Goal: Task Accomplishment & Management: Use online tool/utility

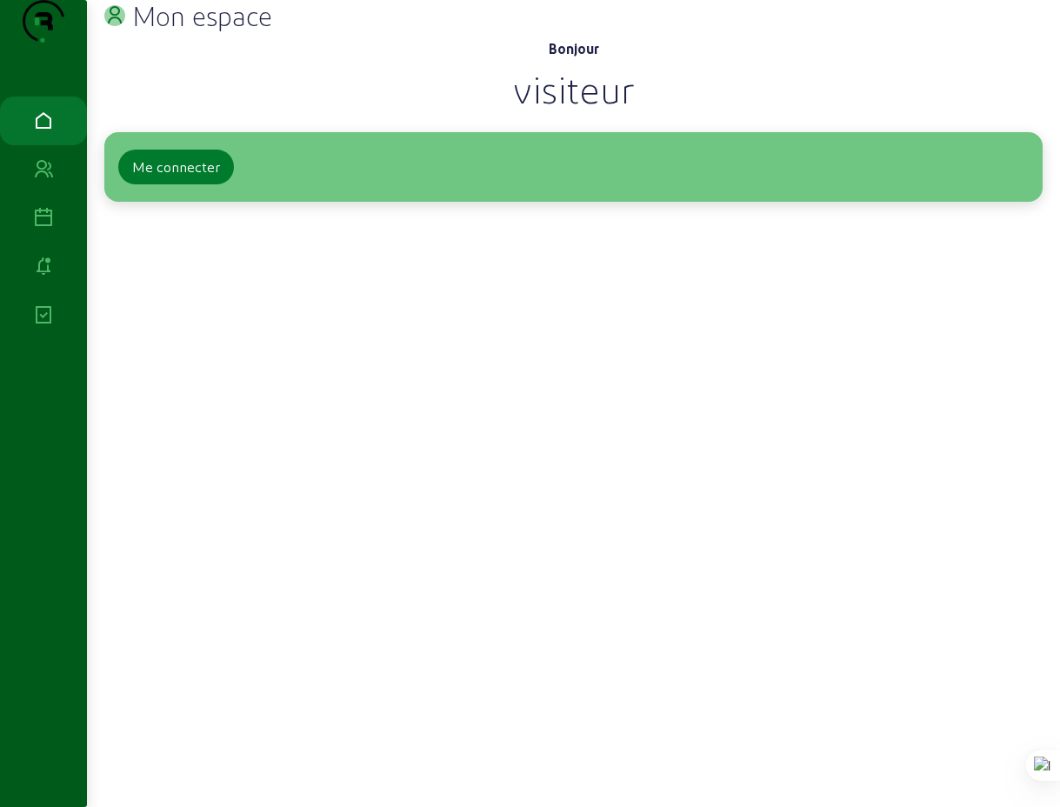
click at [180, 177] on div "Me connecter" at bounding box center [176, 167] width 88 height 21
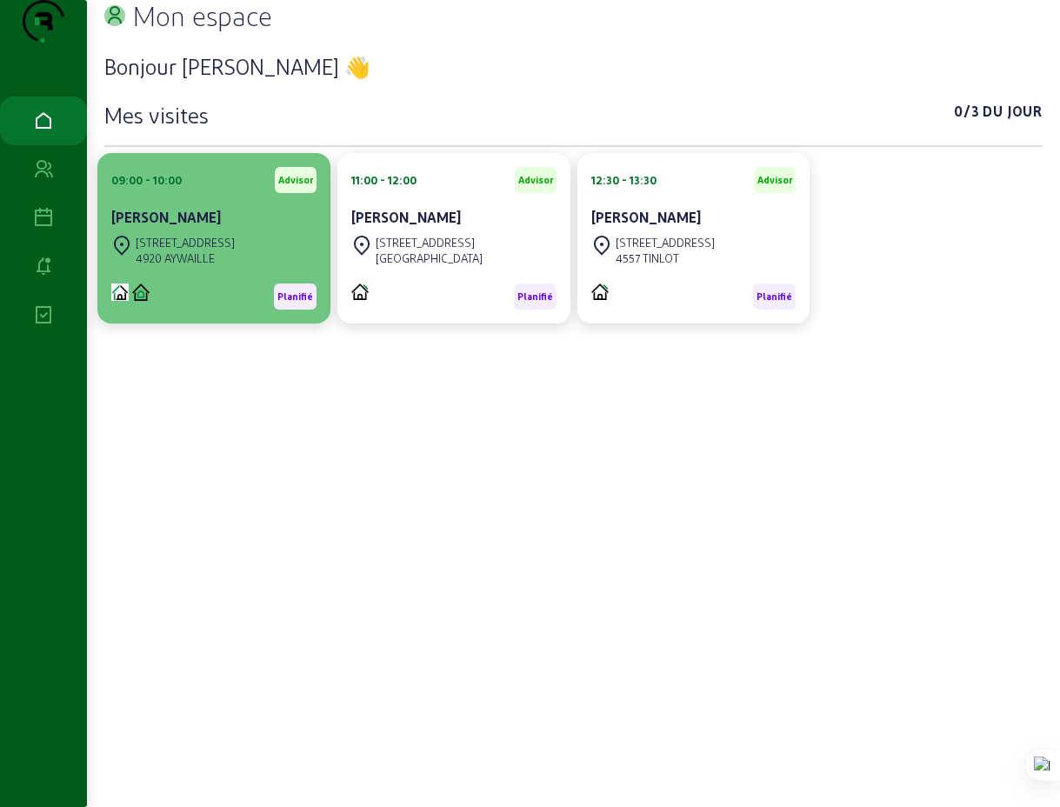
click at [198, 250] on div "[STREET_ADDRESS]" at bounding box center [185, 243] width 99 height 16
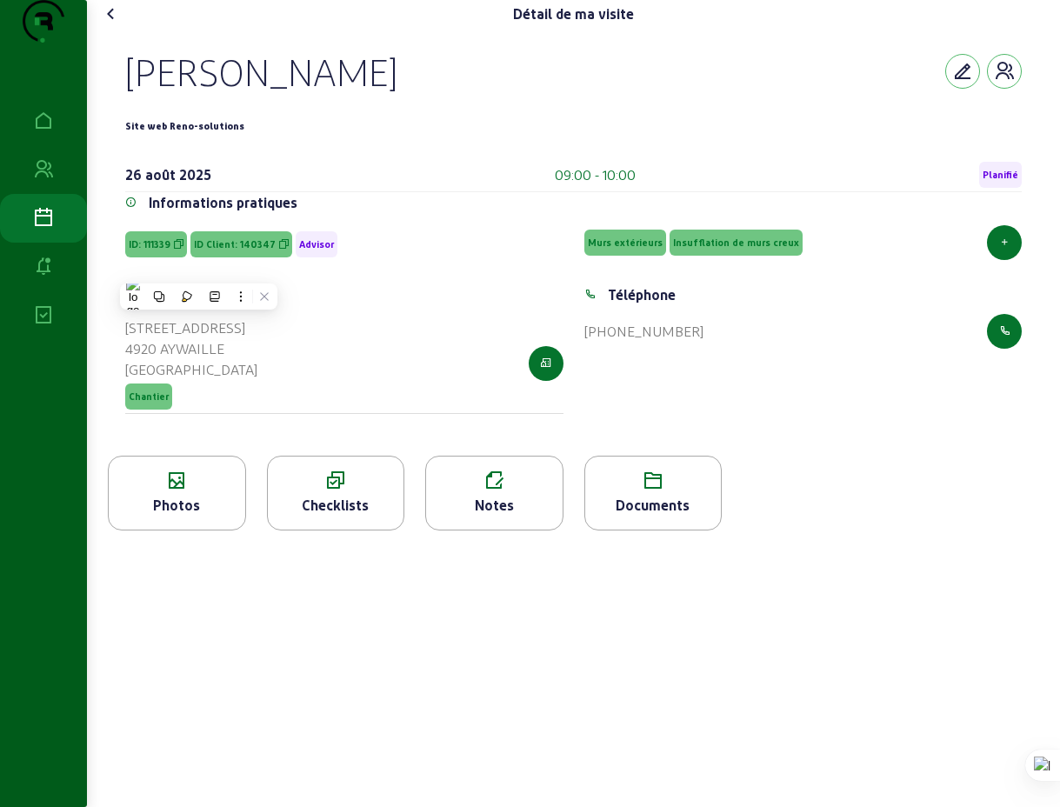
click at [340, 491] on icon at bounding box center [336, 480] width 137 height 21
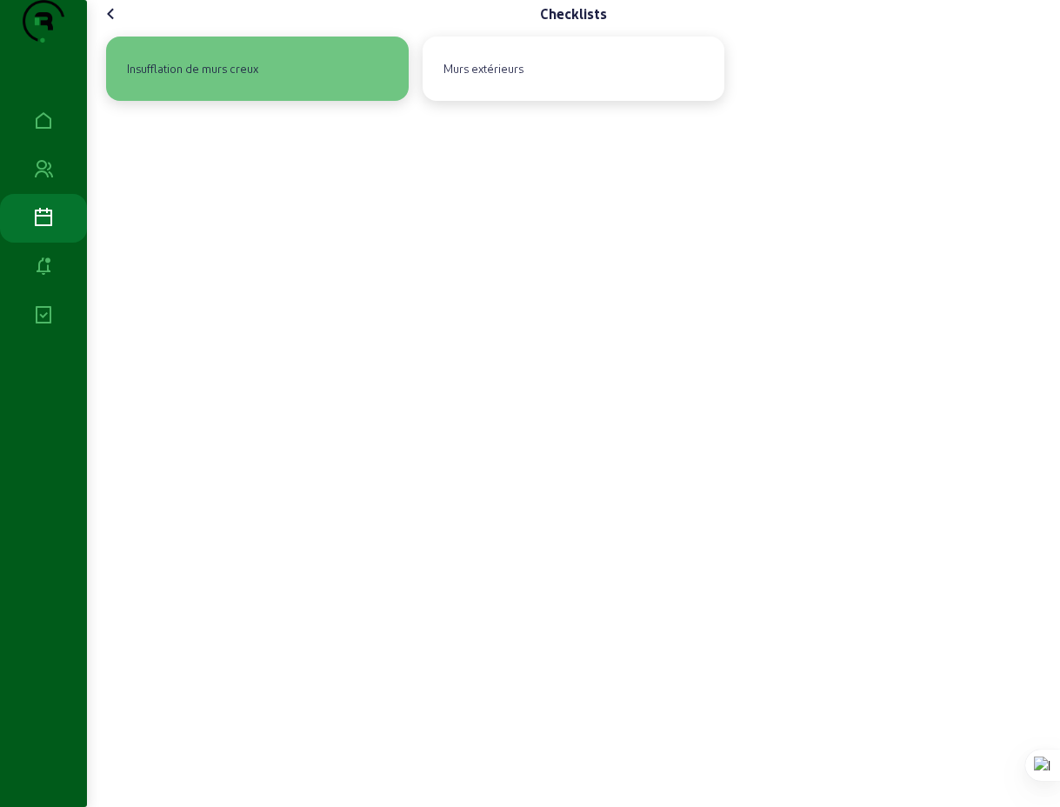
click at [216, 83] on div "Insufflation de murs creux" at bounding box center [192, 69] width 145 height 30
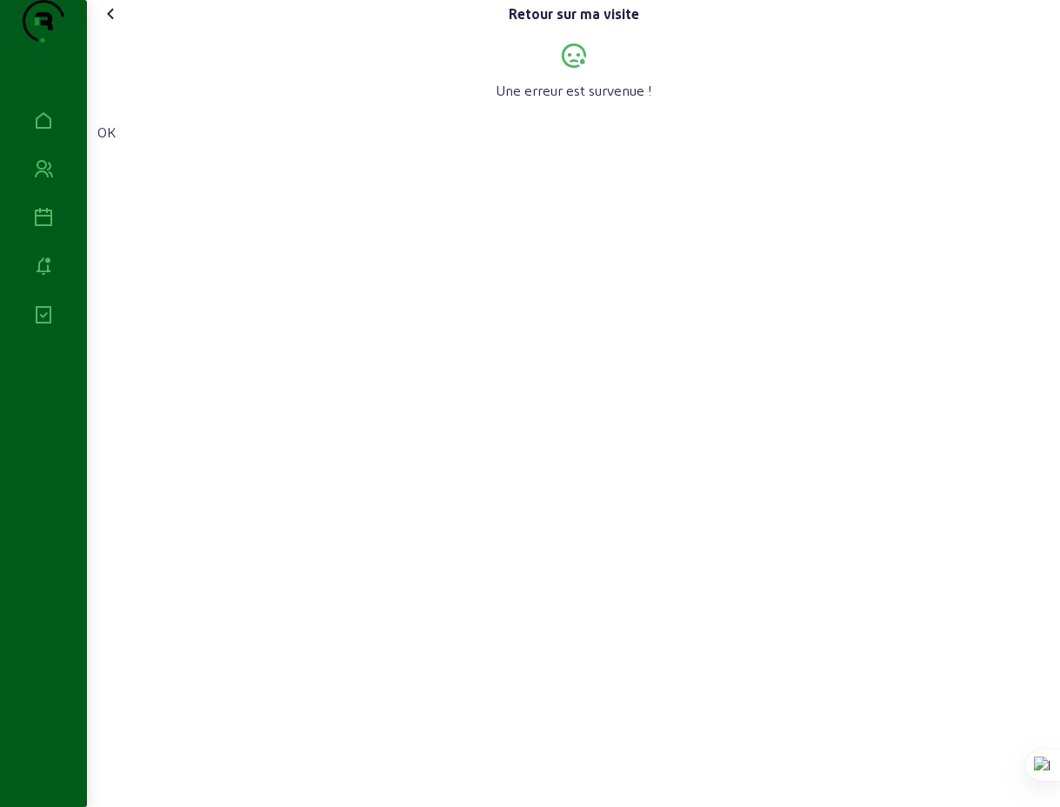
click at [117, 24] on icon at bounding box center [111, 13] width 21 height 21
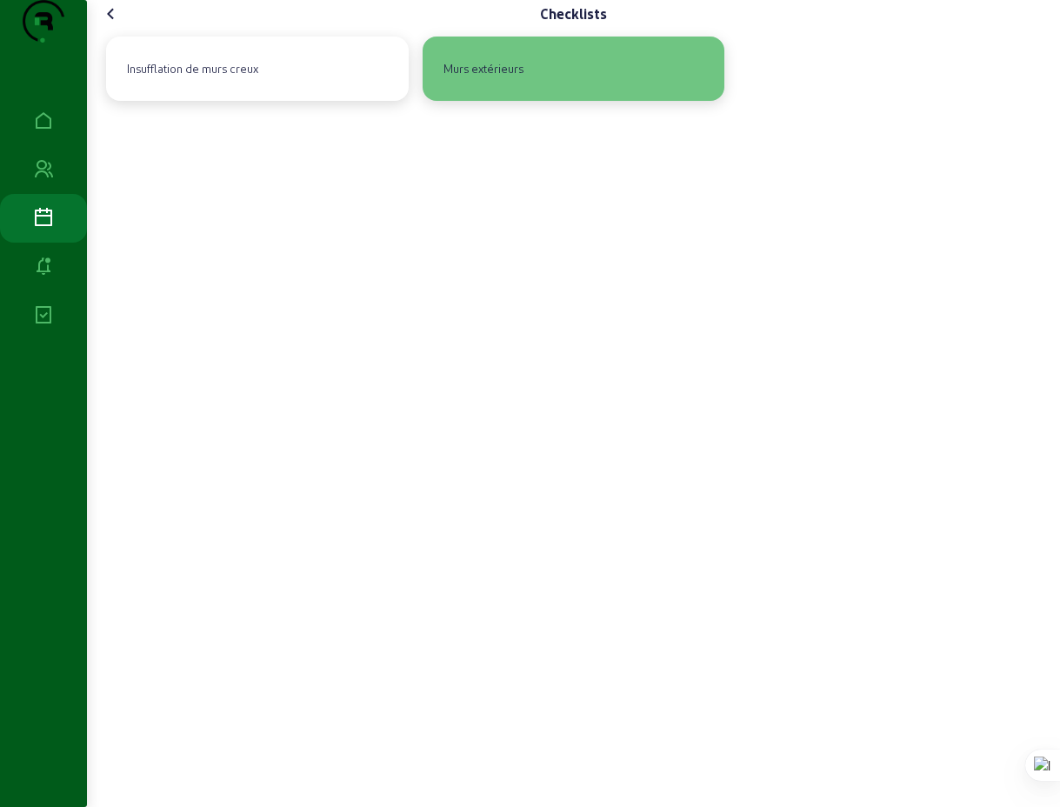
click at [508, 83] on div "Murs extérieurs" at bounding box center [483, 69] width 94 height 30
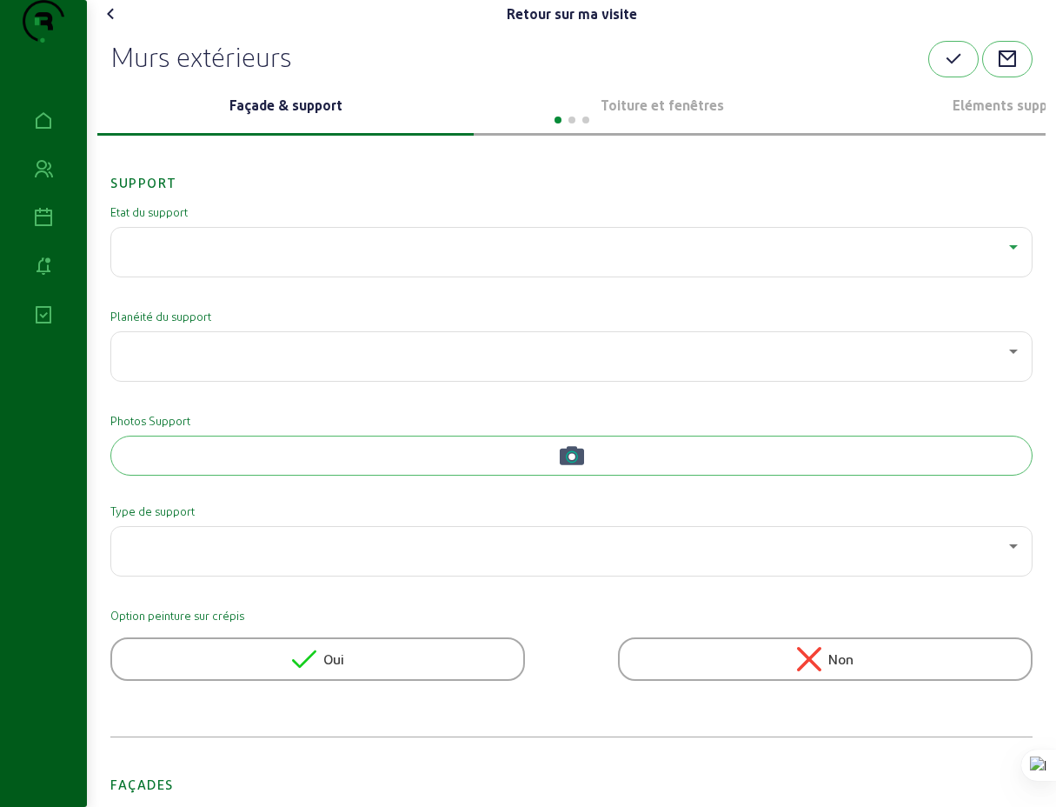
click at [1012, 257] on icon at bounding box center [1013, 246] width 21 height 21
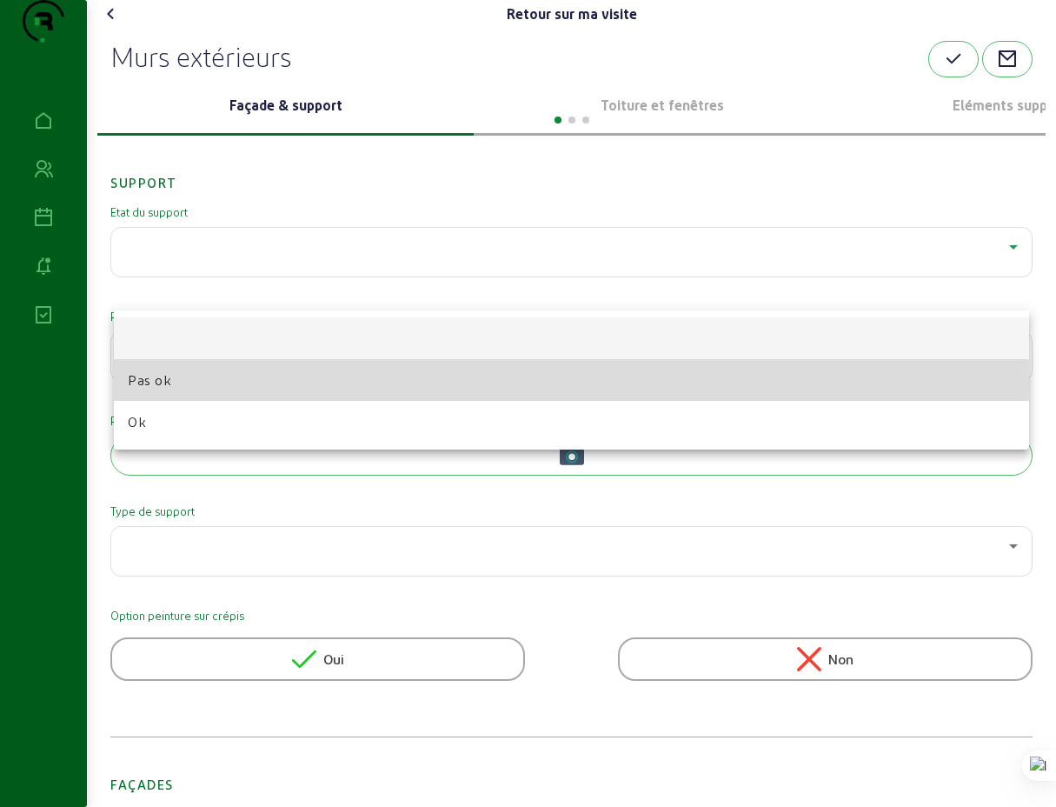
click at [153, 381] on span "Pas ok" at bounding box center [149, 380] width 43 height 21
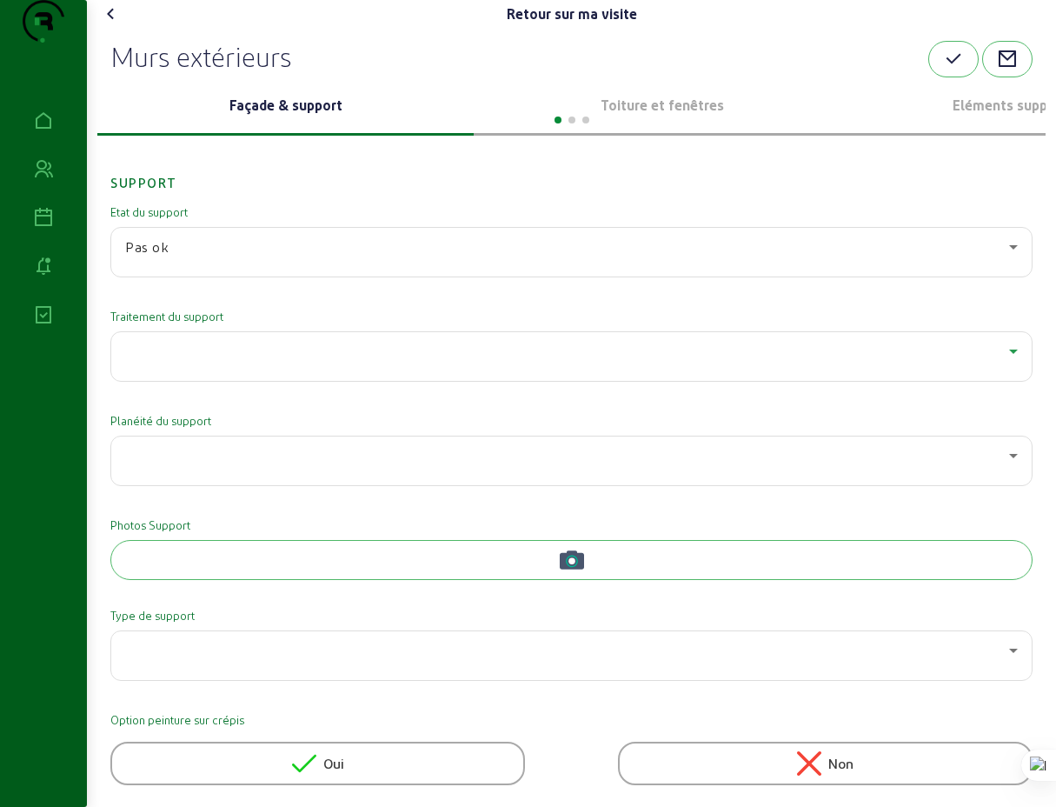
click at [1016, 362] on icon at bounding box center [1013, 351] width 21 height 21
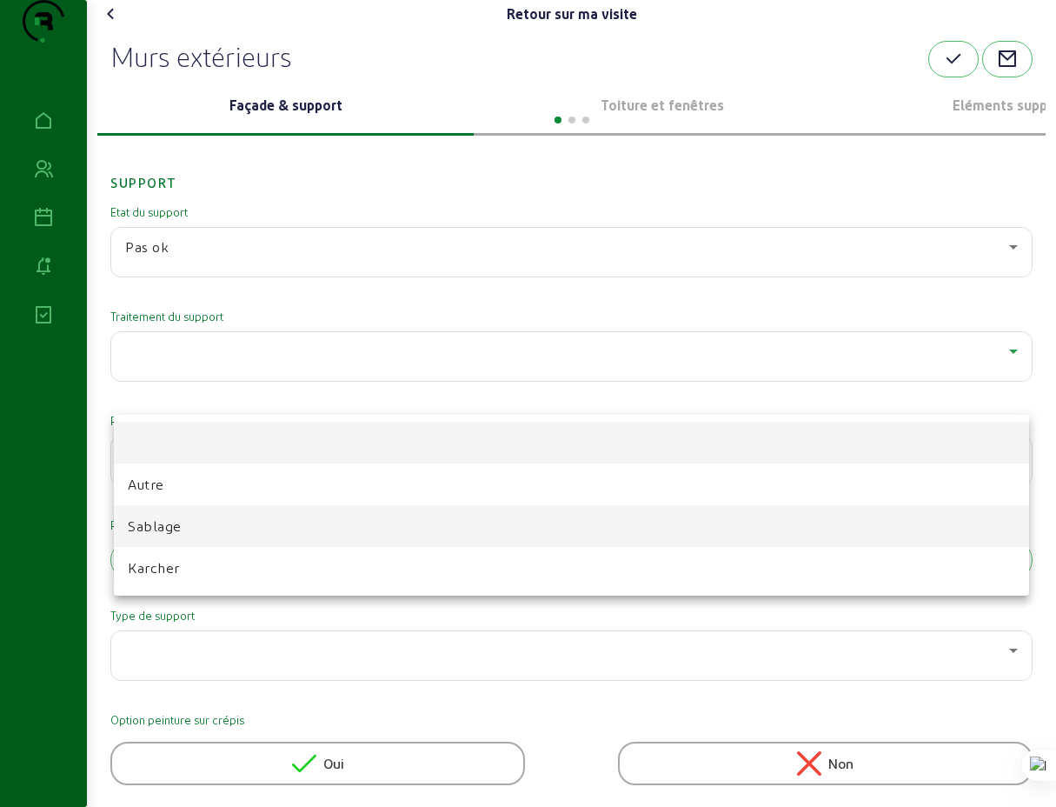
click at [160, 530] on span "Sablage" at bounding box center [155, 526] width 54 height 21
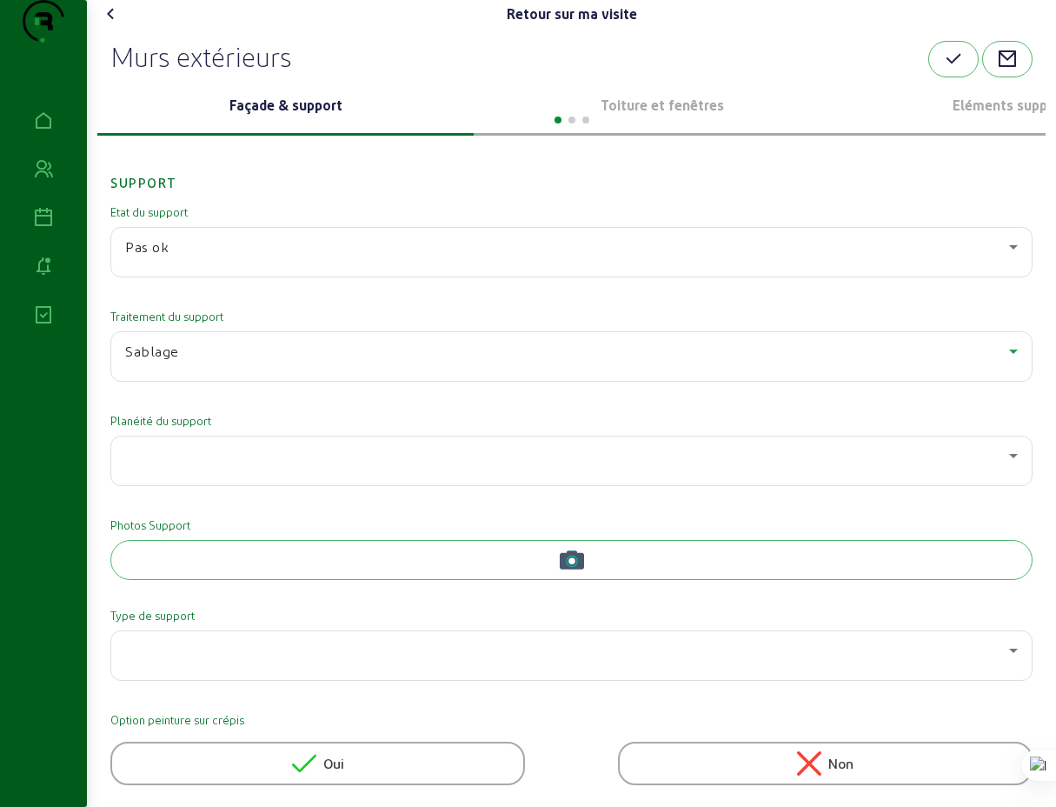
click at [114, 24] on icon at bounding box center [111, 13] width 21 height 21
